Goal: Task Accomplishment & Management: Complete application form

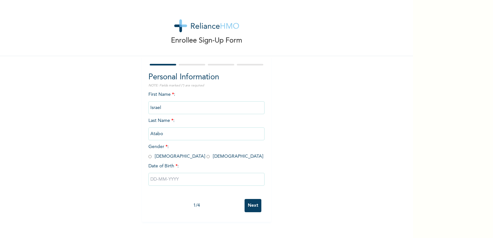
click at [149, 158] on span "Gender * : [DEMOGRAPHIC_DATA] [DEMOGRAPHIC_DATA]" at bounding box center [206, 152] width 115 height 14
click at [149, 157] on input "radio" at bounding box center [150, 157] width 3 height 6
radio input "true"
click at [178, 180] on input "text" at bounding box center [207, 179] width 116 height 13
select select "9"
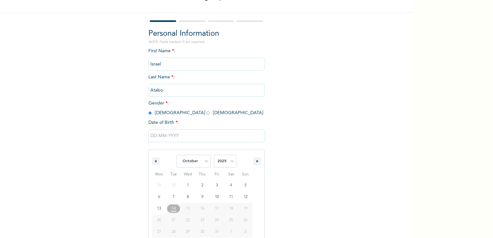
scroll to position [55, 0]
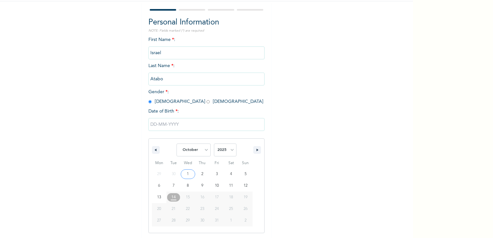
click at [159, 121] on input "text" at bounding box center [207, 124] width 116 height 13
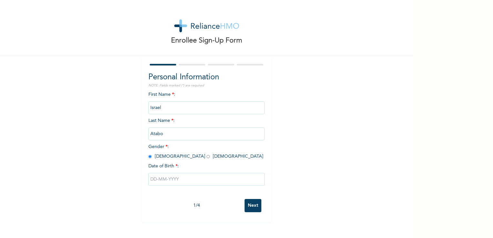
click at [152, 180] on input "text" at bounding box center [207, 179] width 116 height 13
select select "9"
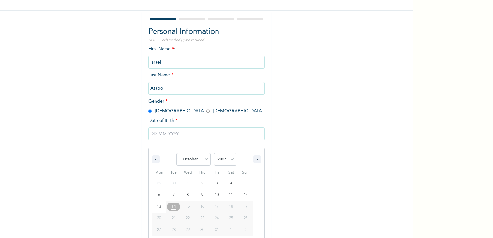
click at [152, 180] on div "January February March April May June July August September October November [D…" at bounding box center [207, 183] width 116 height 118
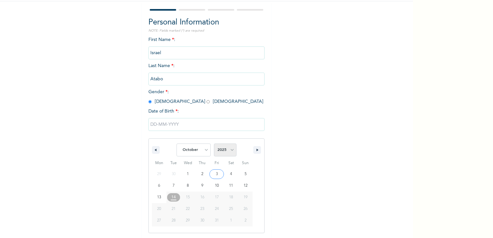
click at [227, 151] on select "2025 2024 2023 2022 2021 2020 2019 2018 2017 2016 2015 2014 2013 2012 2011 2010…" at bounding box center [225, 150] width 23 height 13
select select "1992"
click at [214, 144] on select "2025 2024 2023 2022 2021 2020 2019 2018 2017 2016 2015 2014 2013 2012 2011 2010…" at bounding box center [225, 150] width 23 height 13
click at [203, 150] on select "January February March April May June July August September October November De…" at bounding box center [194, 150] width 34 height 13
select select "7"
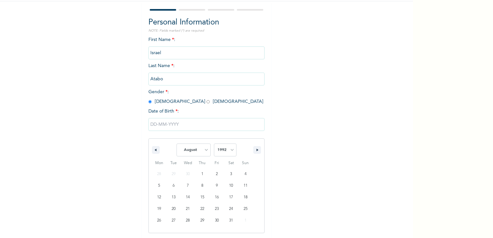
click at [177, 144] on select "January February March April May June July August September October November De…" at bounding box center [194, 150] width 34 height 13
type input "[DATE]"
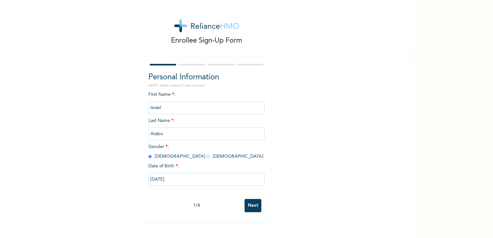
click at [255, 206] on input "Next" at bounding box center [253, 205] width 17 height 13
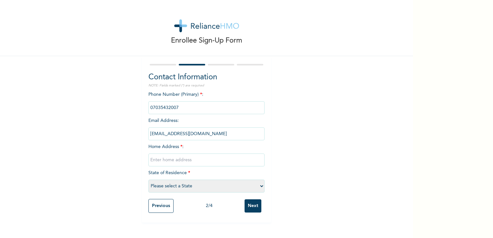
click at [187, 159] on input "text" at bounding box center [207, 160] width 116 height 13
type input "Kubwa Abuja"
click at [200, 190] on select "Please select a State [PERSON_NAME] (FCT) [PERSON_NAME] Ibom [GEOGRAPHIC_DATA] …" at bounding box center [207, 186] width 116 height 13
select select "15"
click at [149, 180] on select "Please select a State [PERSON_NAME] (FCT) [PERSON_NAME] Ibom [GEOGRAPHIC_DATA] …" at bounding box center [207, 186] width 116 height 13
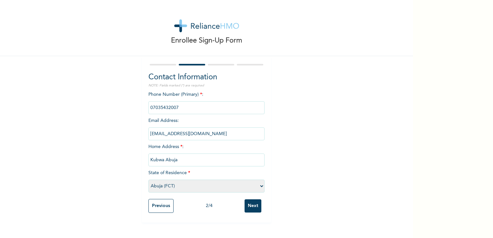
click at [250, 206] on input "Next" at bounding box center [253, 206] width 17 height 13
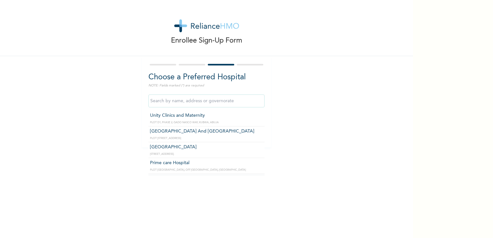
click at [218, 103] on input "text" at bounding box center [207, 101] width 116 height 13
type input "[GEOGRAPHIC_DATA]"
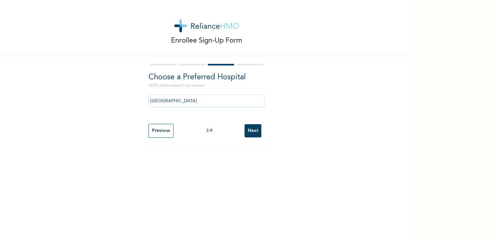
click at [251, 132] on input "Next" at bounding box center [253, 130] width 17 height 13
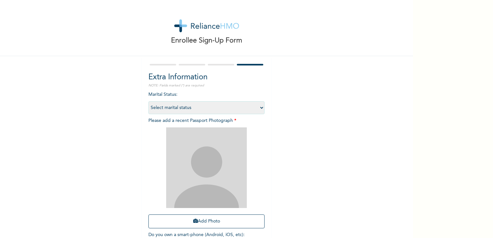
click at [190, 108] on select "Select marital status [DEMOGRAPHIC_DATA] Married [DEMOGRAPHIC_DATA] Widow/[DEMO…" at bounding box center [207, 107] width 116 height 13
select select "2"
click at [149, 101] on select "Select marital status [DEMOGRAPHIC_DATA] Married [DEMOGRAPHIC_DATA] Widow/[DEMO…" at bounding box center [207, 107] width 116 height 13
click at [205, 225] on button "Add Photo" at bounding box center [207, 222] width 116 height 14
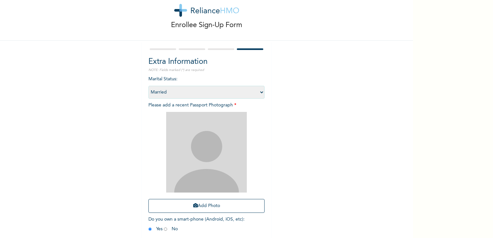
scroll to position [15, 0]
click at [374, 34] on div "Enrollee Sign-Up Form" at bounding box center [206, 13] width 413 height 56
click at [165, 205] on button "Add Photo" at bounding box center [207, 206] width 116 height 14
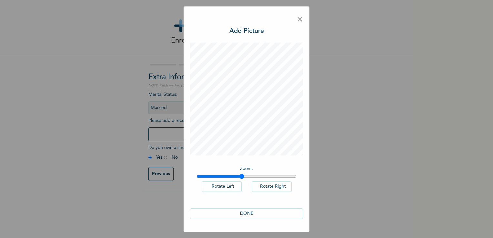
drag, startPoint x: 200, startPoint y: 177, endPoint x: 242, endPoint y: 176, distance: 42.0
type input "1.45"
click at [242, 176] on input "range" at bounding box center [247, 176] width 100 height 5
click at [248, 214] on button "DONE" at bounding box center [246, 214] width 113 height 11
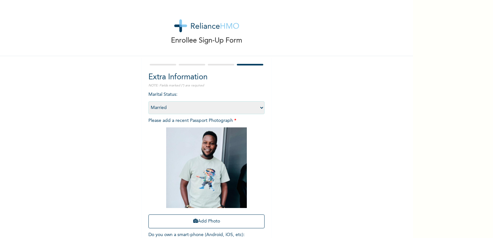
scroll to position [44, 0]
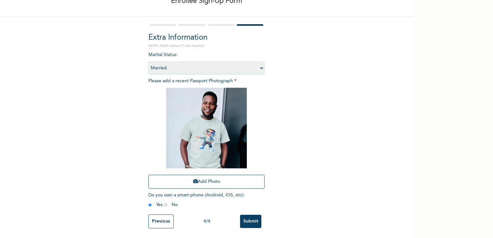
click at [250, 221] on input "Submit" at bounding box center [250, 221] width 21 height 13
